Goal: Task Accomplishment & Management: Use online tool/utility

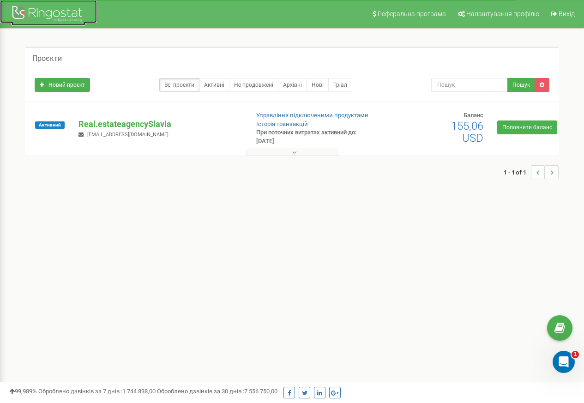
click at [38, 18] on div at bounding box center [49, 15] width 74 height 22
click at [123, 119] on p "Real.estateagencySlavia" at bounding box center [160, 124] width 163 height 12
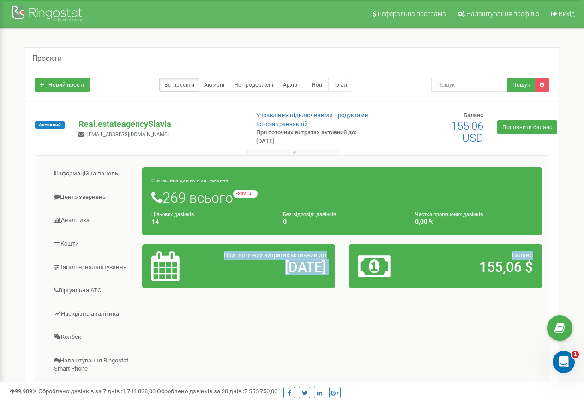
drag, startPoint x: 583, startPoint y: 235, endPoint x: 580, endPoint y: 256, distance: 21.0
click at [580, 256] on div "Реферальна програма Налаштування профілю Вихід Проєкти Новий проєкт Всі проєкти…" at bounding box center [292, 277] width 584 height 554
click at [87, 203] on link "Центр звернень" at bounding box center [92, 197] width 101 height 23
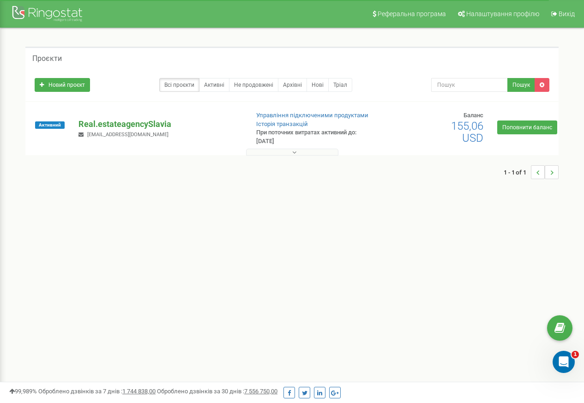
click at [109, 125] on p "Real.estateagencySlavia" at bounding box center [160, 124] width 163 height 12
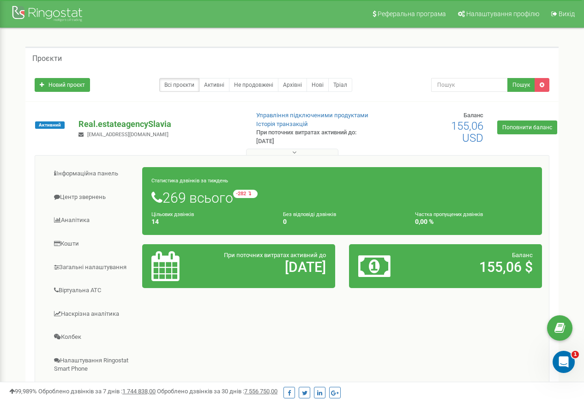
click at [109, 124] on p "Real.estateagencySlavia" at bounding box center [160, 124] width 163 height 12
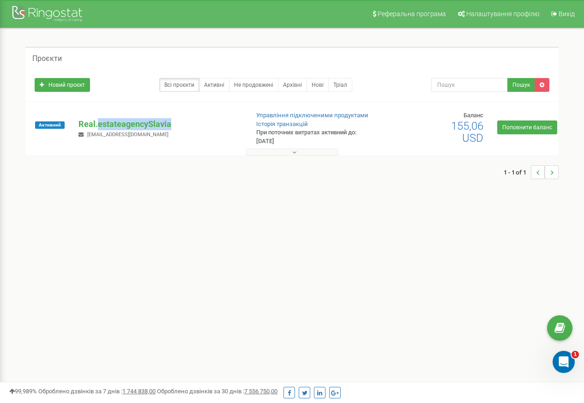
click at [290, 163] on div "1 - 1 of 1" at bounding box center [292, 172] width 534 height 32
click at [280, 115] on link "Управління підключеними продуктами" at bounding box center [312, 115] width 112 height 7
click at [285, 115] on link "Управління підключеними продуктами" at bounding box center [312, 115] width 112 height 7
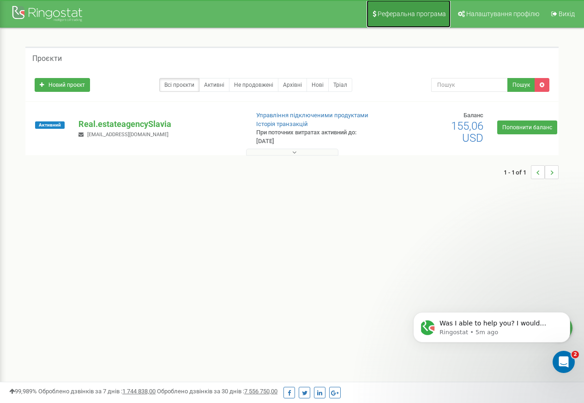
click at [406, 11] on span "Реферальна програма" at bounding box center [412, 13] width 68 height 7
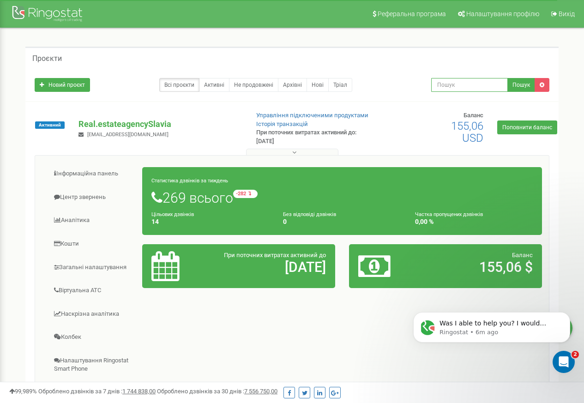
click at [450, 81] on input "text" at bounding box center [469, 85] width 77 height 14
click at [572, 237] on div "Проєкти Новий проєкт Всі проєкти Активні Не продовжені Архівні Нові Тріал Пошук" at bounding box center [292, 271] width 571 height 487
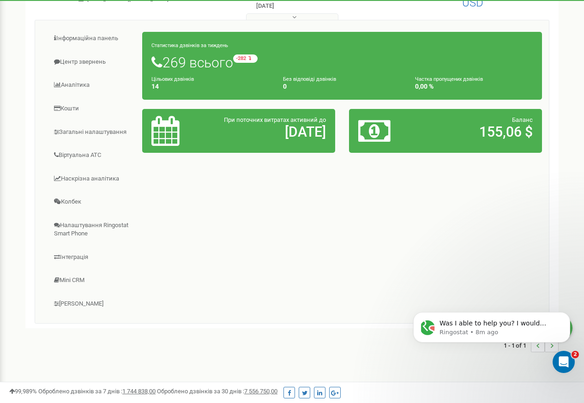
scroll to position [137, 0]
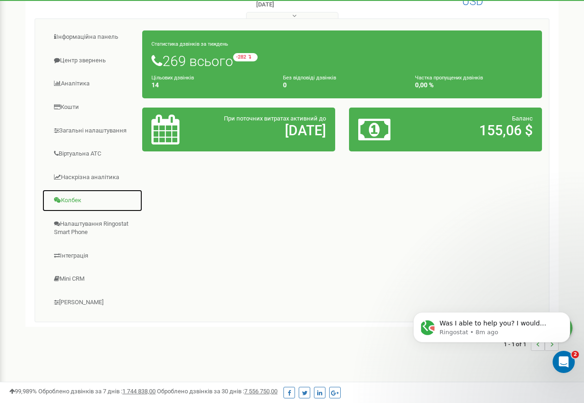
click at [72, 203] on link "Колбек" at bounding box center [92, 200] width 101 height 23
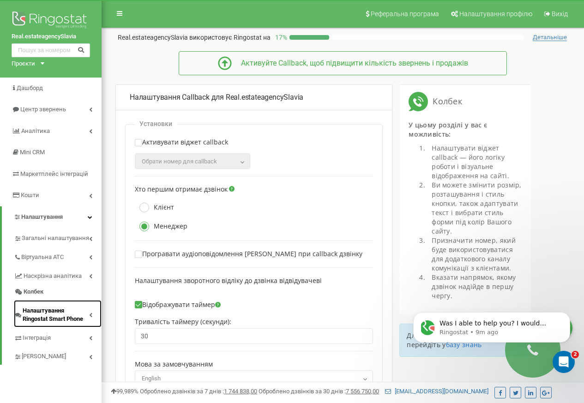
click at [38, 310] on span "Налаштування Ringostat Smart Phone" at bounding box center [56, 315] width 67 height 17
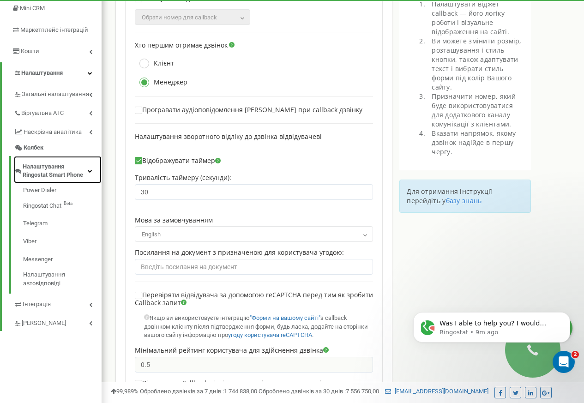
scroll to position [164, 0]
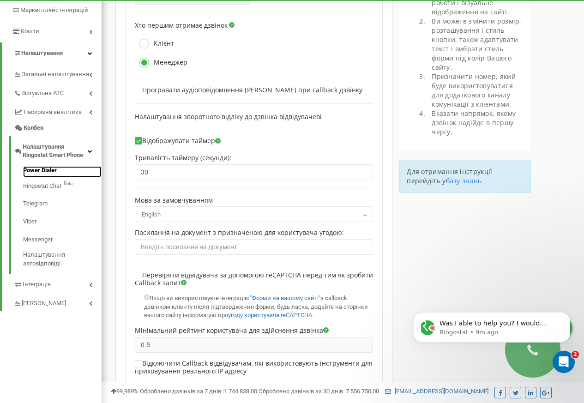
click at [36, 169] on link "Power Dialer" at bounding box center [62, 171] width 79 height 11
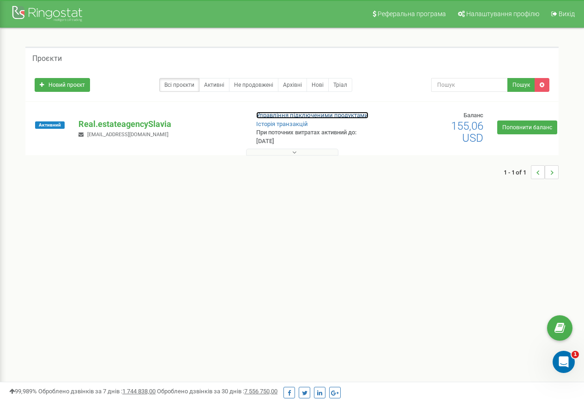
click at [292, 116] on link "Управління підключеними продуктами" at bounding box center [312, 115] width 112 height 7
click at [40, 13] on div at bounding box center [49, 15] width 74 height 22
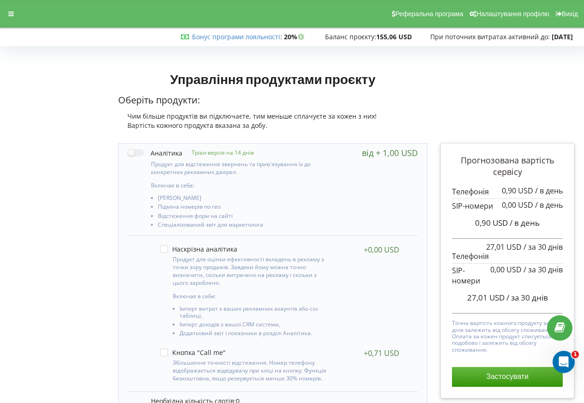
scroll to position [8, 0]
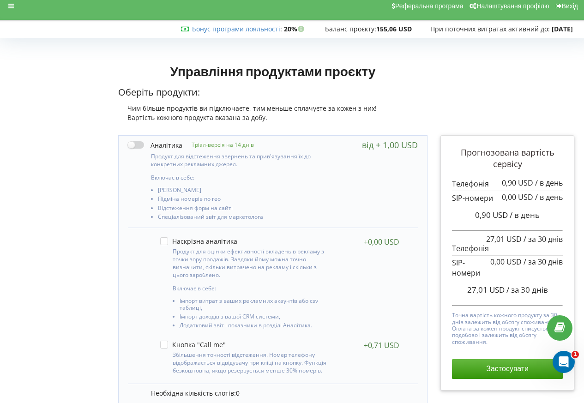
click at [137, 147] on label at bounding box center [155, 145] width 55 height 10
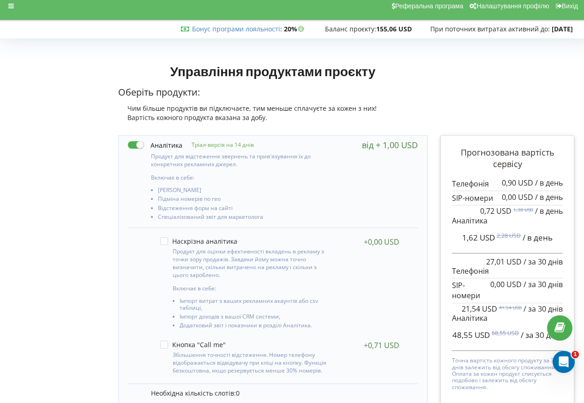
click at [137, 147] on label at bounding box center [155, 145] width 55 height 10
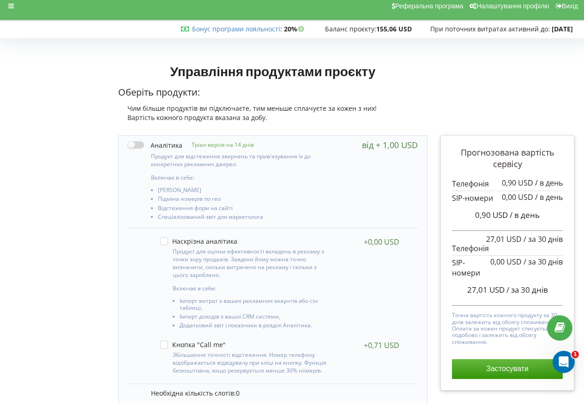
click at [137, 147] on label at bounding box center [155, 145] width 55 height 10
checkbox input "true"
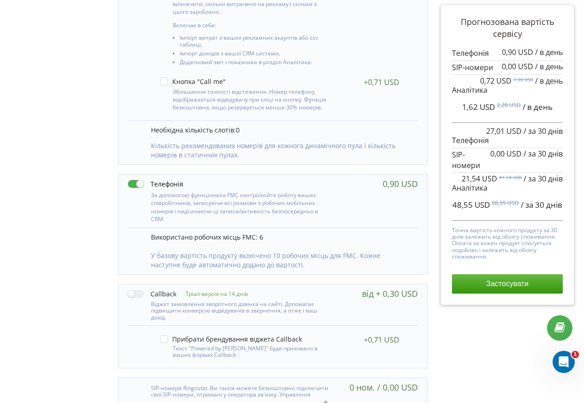
scroll to position [314, 0]
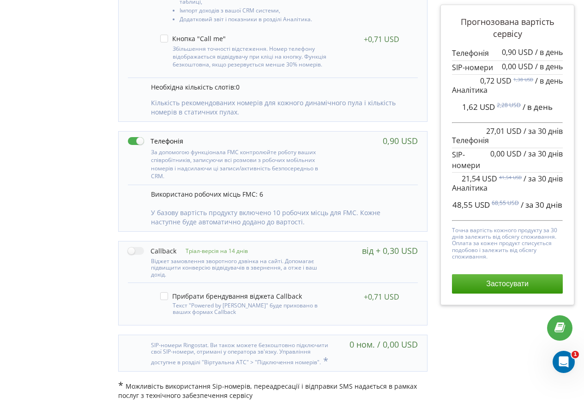
click at [502, 383] on div "Прогнозована вартість сервісу 0,90 USD / в день" at bounding box center [507, 112] width 147 height 578
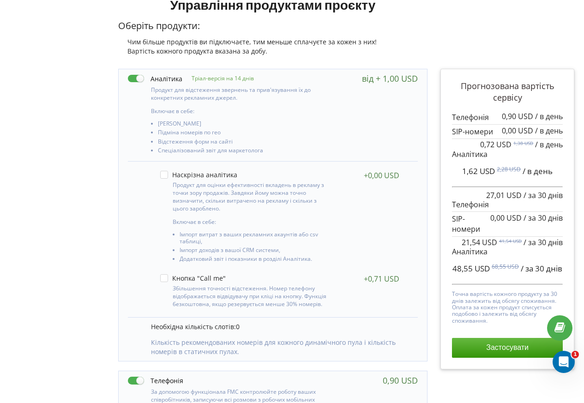
scroll to position [91, 0]
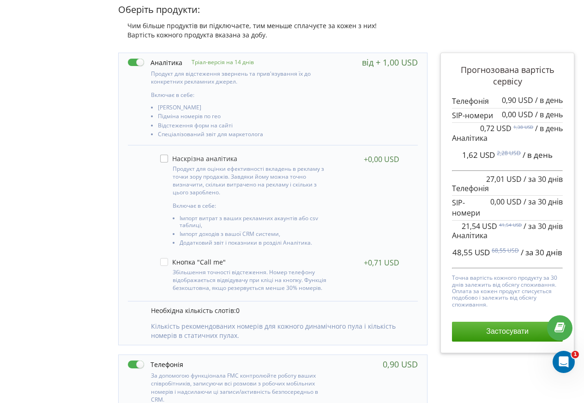
click at [168, 160] on label at bounding box center [198, 159] width 77 height 8
checkbox input "true"
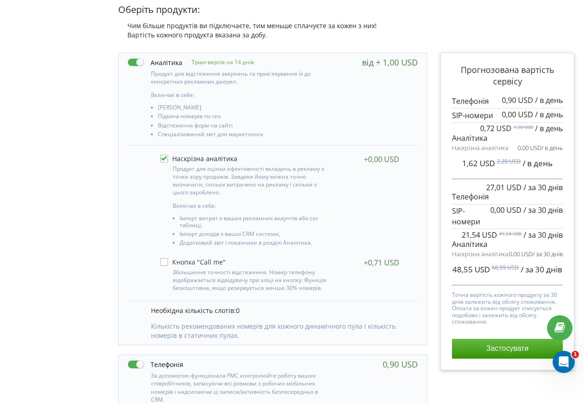
click at [164, 265] on label at bounding box center [193, 262] width 66 height 8
checkbox input "true"
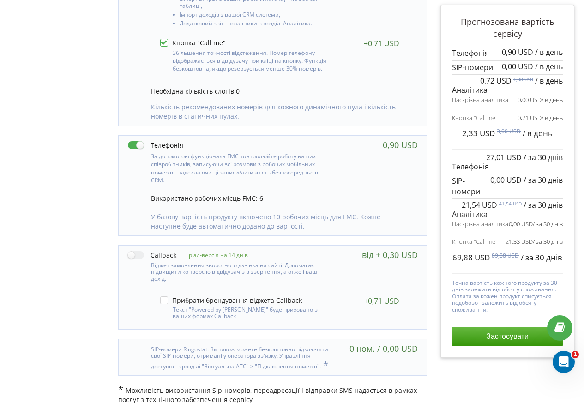
scroll to position [314, 0]
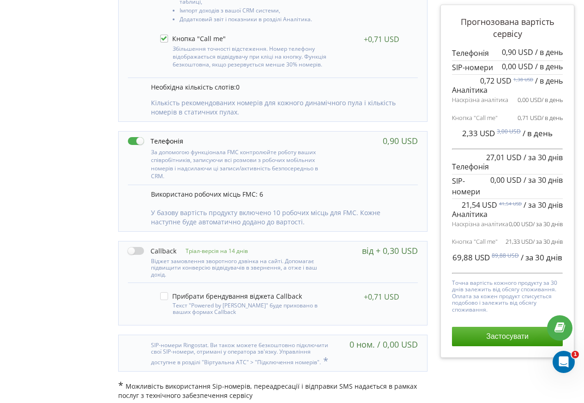
click at [132, 246] on label at bounding box center [152, 251] width 49 height 10
checkbox input "true"
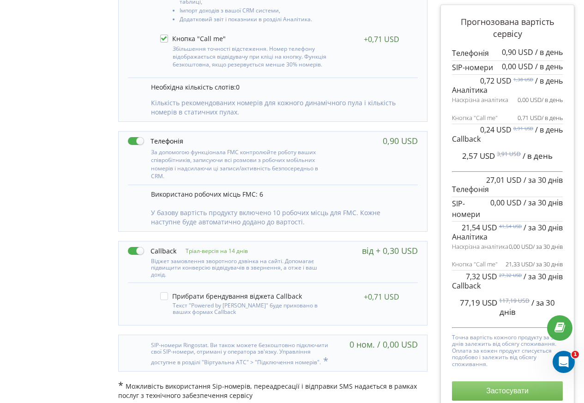
click at [494, 398] on button "Застосувати" at bounding box center [507, 391] width 111 height 19
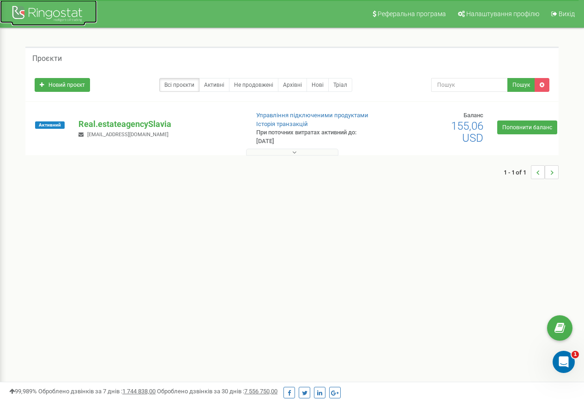
click at [10, 12] on link at bounding box center [48, 11] width 97 height 23
click at [111, 124] on p "Real.estateagencySlavia" at bounding box center [160, 124] width 163 height 12
click at [102, 124] on p "Real.estateagencySlavia" at bounding box center [160, 124] width 163 height 12
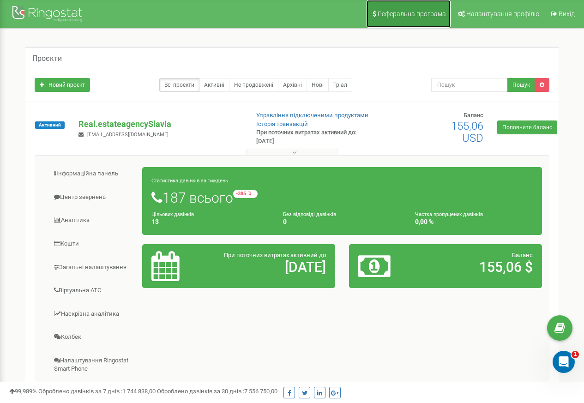
click at [451, 10] on link "Реферальна програма" at bounding box center [409, 14] width 84 height 28
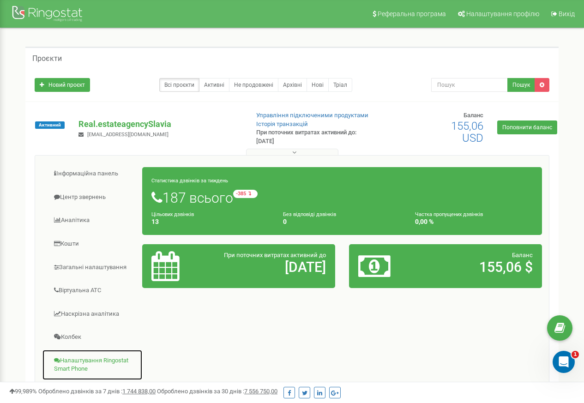
click at [80, 363] on link "Налаштування Ringostat Smart Phone" at bounding box center [92, 365] width 101 height 31
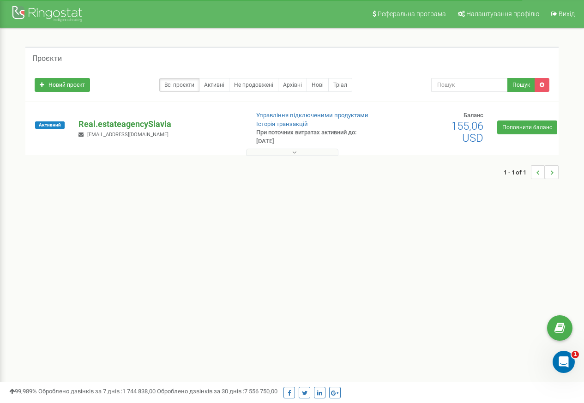
click at [111, 124] on p "Real.estateagencySlavia" at bounding box center [160, 124] width 163 height 12
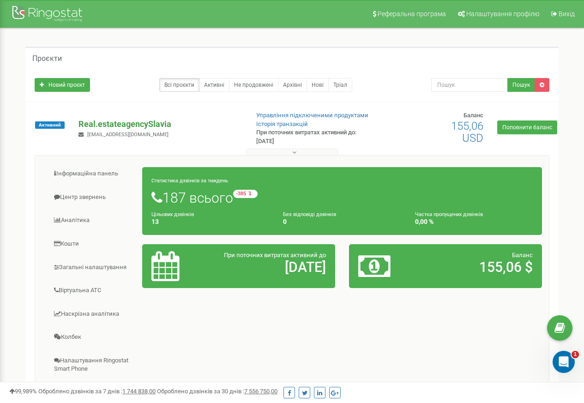
click at [98, 124] on p "Real.estateagencySlavia" at bounding box center [160, 124] width 163 height 12
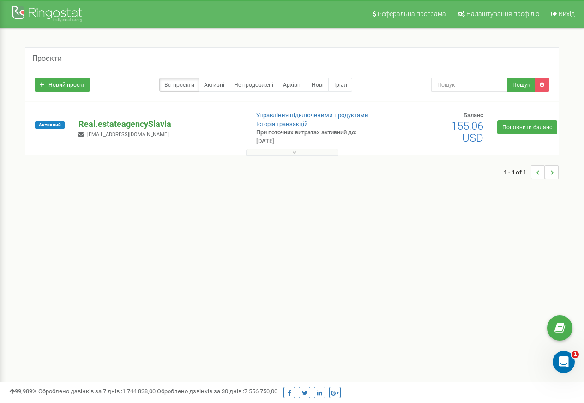
click at [101, 124] on p "Real.estateagencySlavia" at bounding box center [160, 124] width 163 height 12
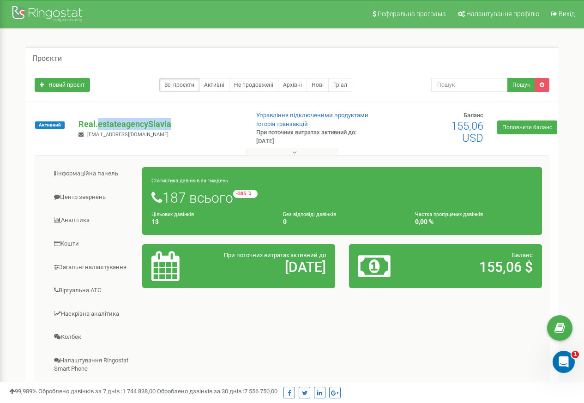
click at [285, 173] on div "Статистика дзвінків за тиждень 187 всього -385 відносно минулого тижня Цільових…" at bounding box center [342, 201] width 400 height 68
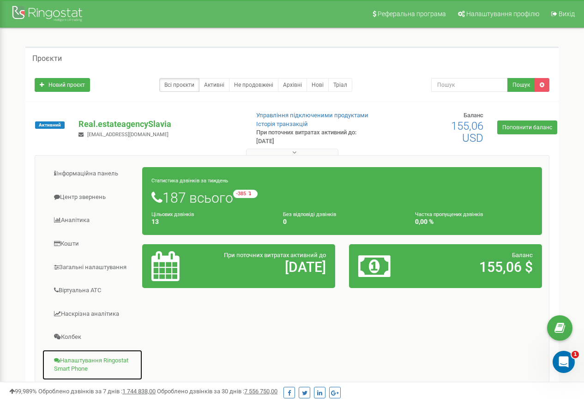
click at [75, 363] on link "Налаштування Ringostat Smart Phone" at bounding box center [92, 365] width 101 height 31
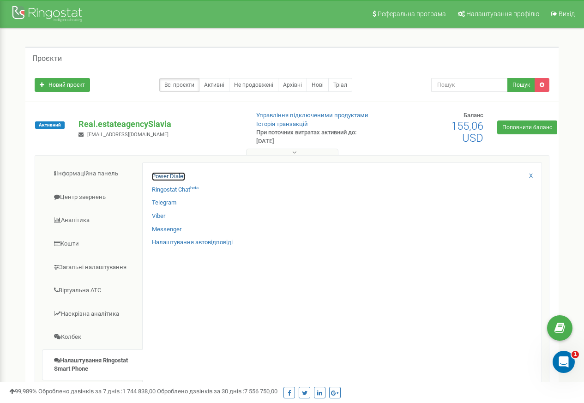
click at [170, 176] on link "Power Dialer" at bounding box center [168, 176] width 33 height 9
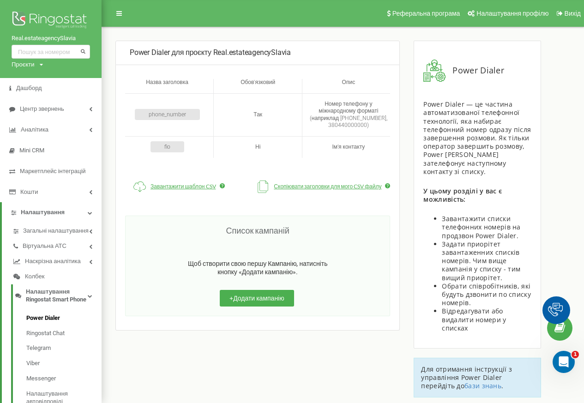
click at [241, 316] on div "Список кампаній Щоб створити свою першу Кампанію, натисніть кнопку «Додати камп…" at bounding box center [257, 266] width 265 height 101
click at [249, 300] on button "+ Додати кампанію" at bounding box center [257, 298] width 74 height 17
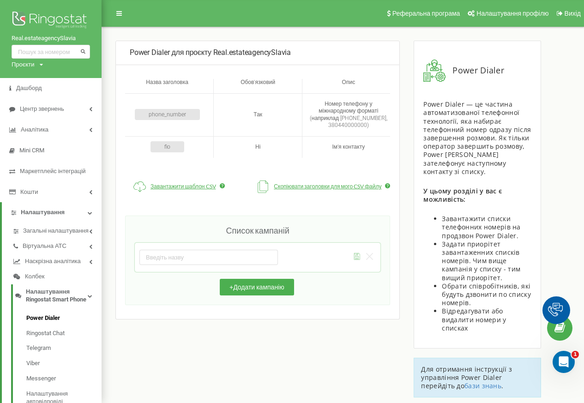
click at [156, 255] on input "text" at bounding box center [209, 258] width 139 height 16
type input "LigaPro Base [DATE]"
click at [250, 291] on button "+ Додати кампанію" at bounding box center [257, 287] width 74 height 17
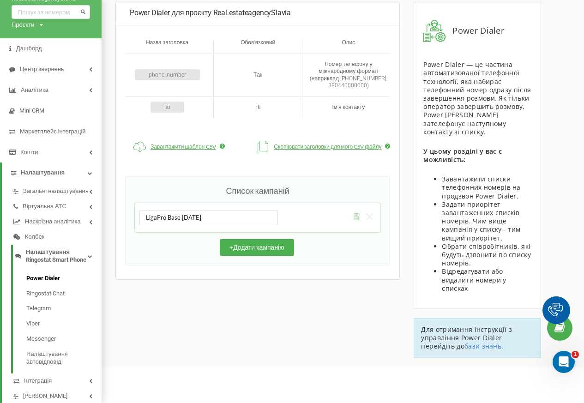
scroll to position [85, 0]
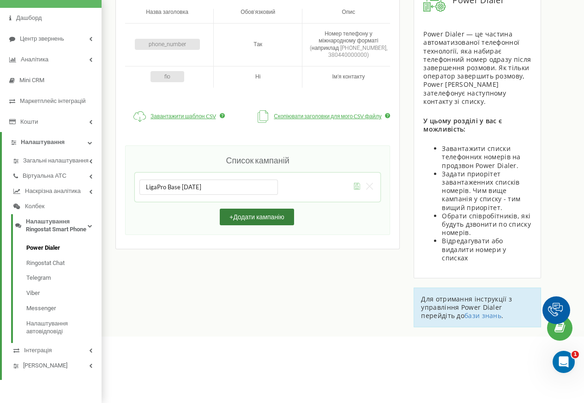
click at [252, 209] on button "+ Додати кампанію" at bounding box center [257, 217] width 74 height 17
click at [244, 209] on button "+ Додати кампанію" at bounding box center [257, 217] width 74 height 17
click at [169, 180] on input "LigaPro Base [DATE]" at bounding box center [209, 188] width 139 height 16
click at [351, 182] on button "submit" at bounding box center [357, 187] width 12 height 10
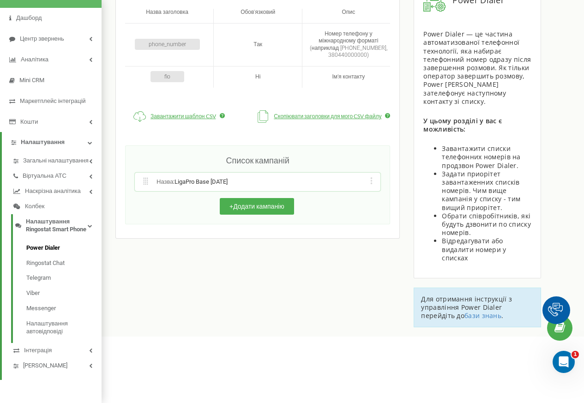
click at [213, 178] on span "LigaPro Base [DATE]" at bounding box center [201, 181] width 53 height 7
click at [357, 173] on div "Назва : LigaPro Base [DATE] Редагувати назву кампанії Редагувати список номерів…" at bounding box center [258, 182] width 246 height 19
click at [199, 178] on span "LigaPro Base [DATE]" at bounding box center [201, 181] width 53 height 7
click at [356, 173] on div "Назва : LigaPro Base [DATE] Редагувати назву кампанії Редагувати список номерів…" at bounding box center [258, 182] width 246 height 19
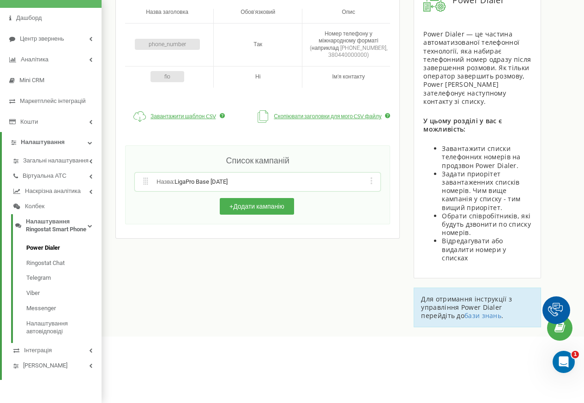
click at [204, 178] on span "LigaPro Base [DATE]" at bounding box center [201, 181] width 53 height 7
click at [358, 173] on div "Назва : LigaPro Base [DATE] Редагувати назву кампанії Редагувати список номерів…" at bounding box center [258, 182] width 246 height 19
click at [182, 178] on span "LigaPro Base [DATE]" at bounding box center [201, 181] width 53 height 7
click at [146, 178] on icon at bounding box center [145, 181] width 7 height 7
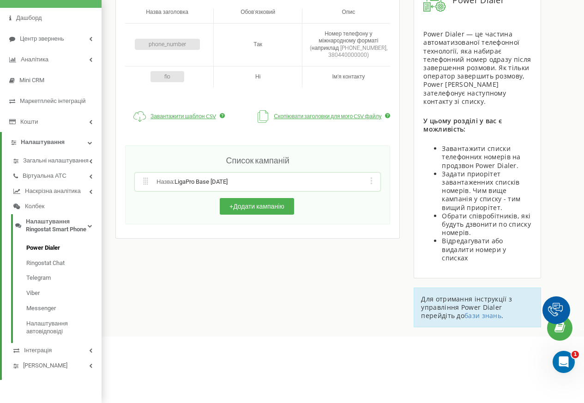
drag, startPoint x: 359, startPoint y: 164, endPoint x: 577, endPoint y: 46, distance: 247.6
click at [577, 46] on div "Power Dialer для проєкту Real.estateagencySlavia Назва заголовка Обов'язковий О…" at bounding box center [343, 147] width 483 height 380
click at [364, 173] on div "Назва : LigaPro Base [DATE] Редагувати назву кампанії Редагувати список номерів…" at bounding box center [258, 182] width 246 height 19
click at [19, 139] on link "Налаштування" at bounding box center [51, 143] width 81 height 8
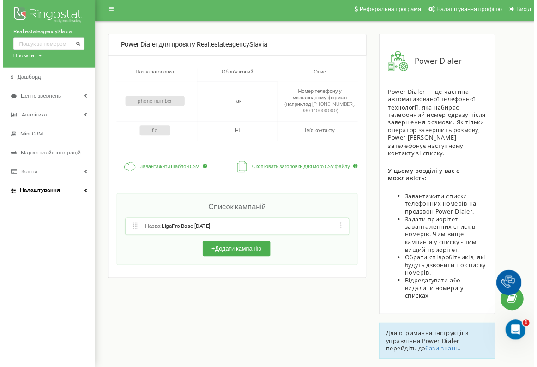
scroll to position [0, 0]
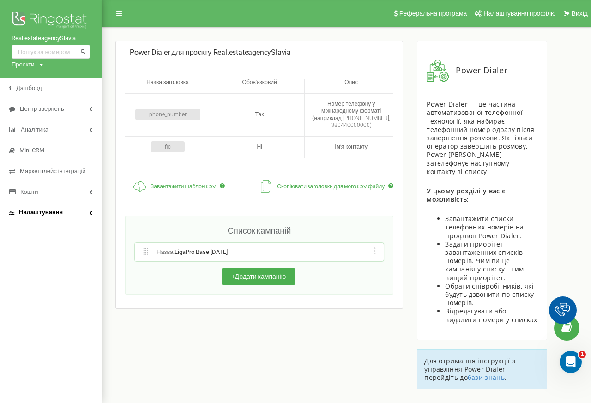
click at [83, 213] on link "Налаштування" at bounding box center [50, 213] width 83 height 8
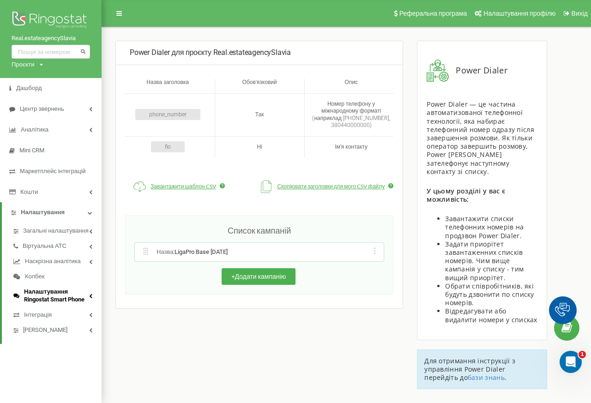
click at [30, 301] on span "Налаштування Ringostat Smart Phone" at bounding box center [56, 296] width 65 height 16
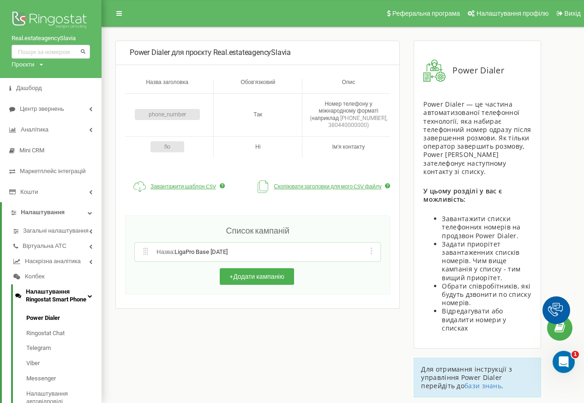
click at [85, 304] on span "Налаштування Ringostat Smart Phone" at bounding box center [57, 296] width 62 height 16
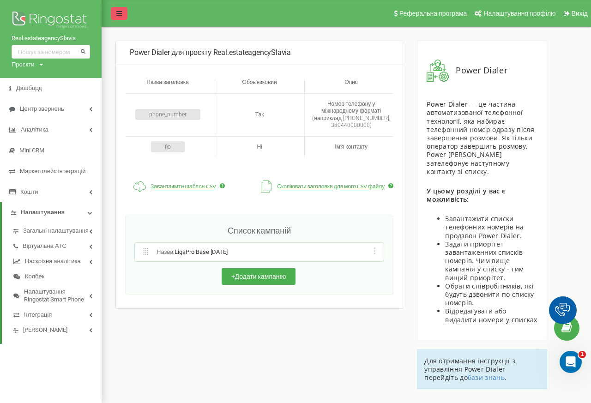
click at [118, 13] on icon at bounding box center [119, 13] width 6 height 6
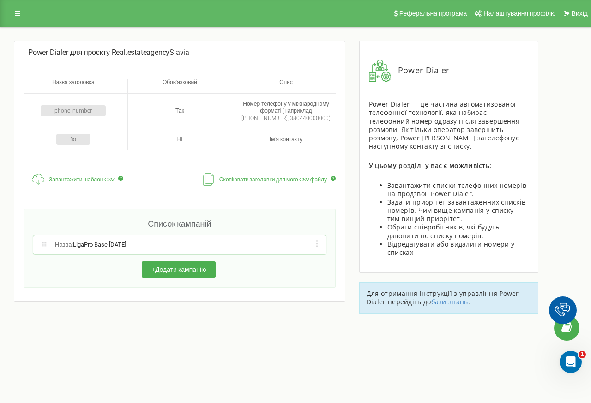
click at [361, 243] on div "Power Dialer Power Dialer — це частина автоматизованої телефонної технології, я…" at bounding box center [448, 157] width 179 height 232
click at [162, 272] on button "+ Додати кампанію" at bounding box center [179, 269] width 74 height 17
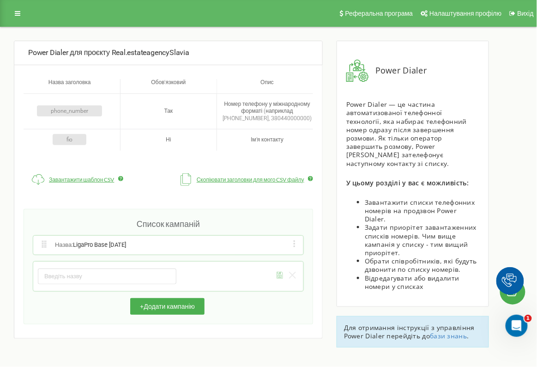
click at [251, 247] on div "Назва : LigaPro Base [DATE] Редагувати назву кампанії Редагувати список номерів…" at bounding box center [168, 245] width 270 height 19
click at [279, 281] on form at bounding box center [168, 276] width 261 height 20
click at [279, 279] on button "submit" at bounding box center [280, 276] width 12 height 10
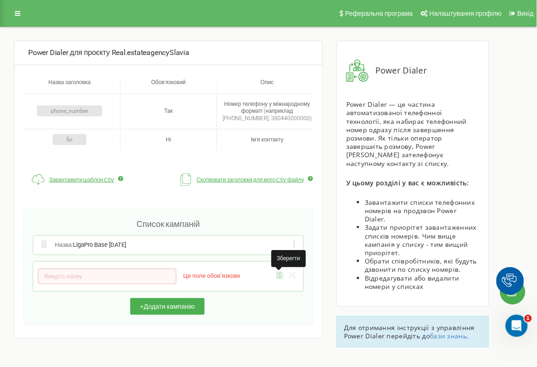
click at [289, 277] on icon "button" at bounding box center [292, 275] width 7 height 7
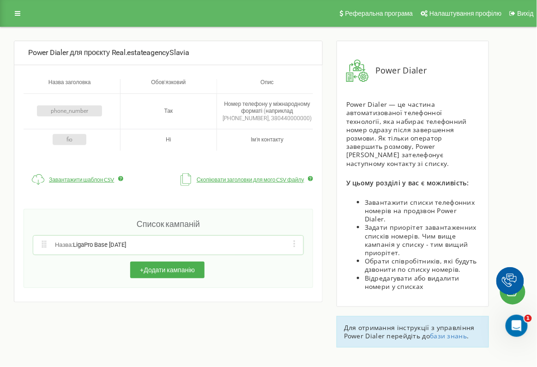
click at [87, 245] on span "LigaPro Base [DATE]" at bounding box center [99, 244] width 53 height 7
